Goal: Task Accomplishment & Management: Manage account settings

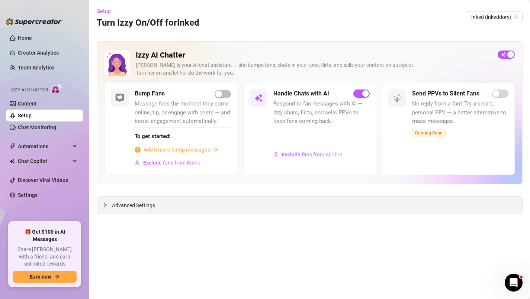
click at [139, 208] on span "Advanced Settings" at bounding box center [133, 206] width 43 height 8
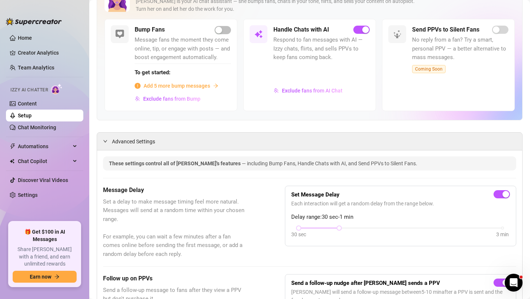
scroll to position [49, 0]
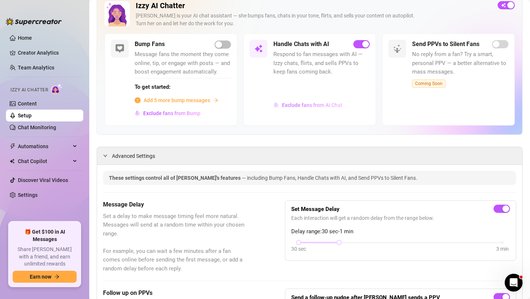
click at [311, 101] on button "Exclude fans from AI Chat" at bounding box center [308, 105] width 70 height 12
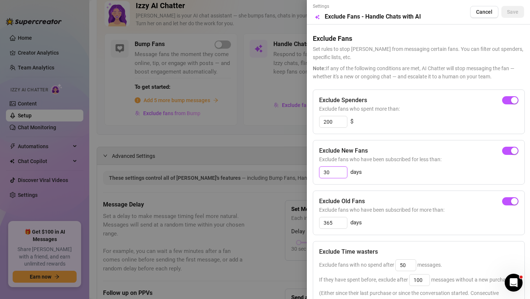
click at [337, 175] on input "30" at bounding box center [333, 172] width 28 height 11
type input "3"
click at [506, 155] on span "button" at bounding box center [510, 151] width 16 height 8
click at [334, 177] on input "3" at bounding box center [333, 172] width 28 height 11
type input "7"
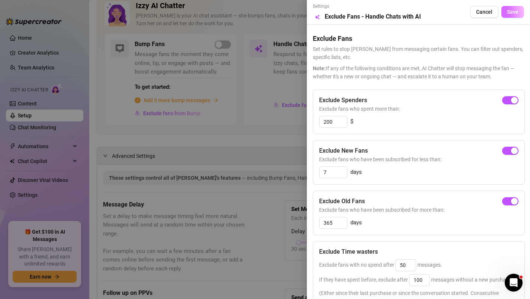
click at [511, 12] on span "Save" at bounding box center [513, 12] width 12 height 6
